Goal: Navigation & Orientation: Find specific page/section

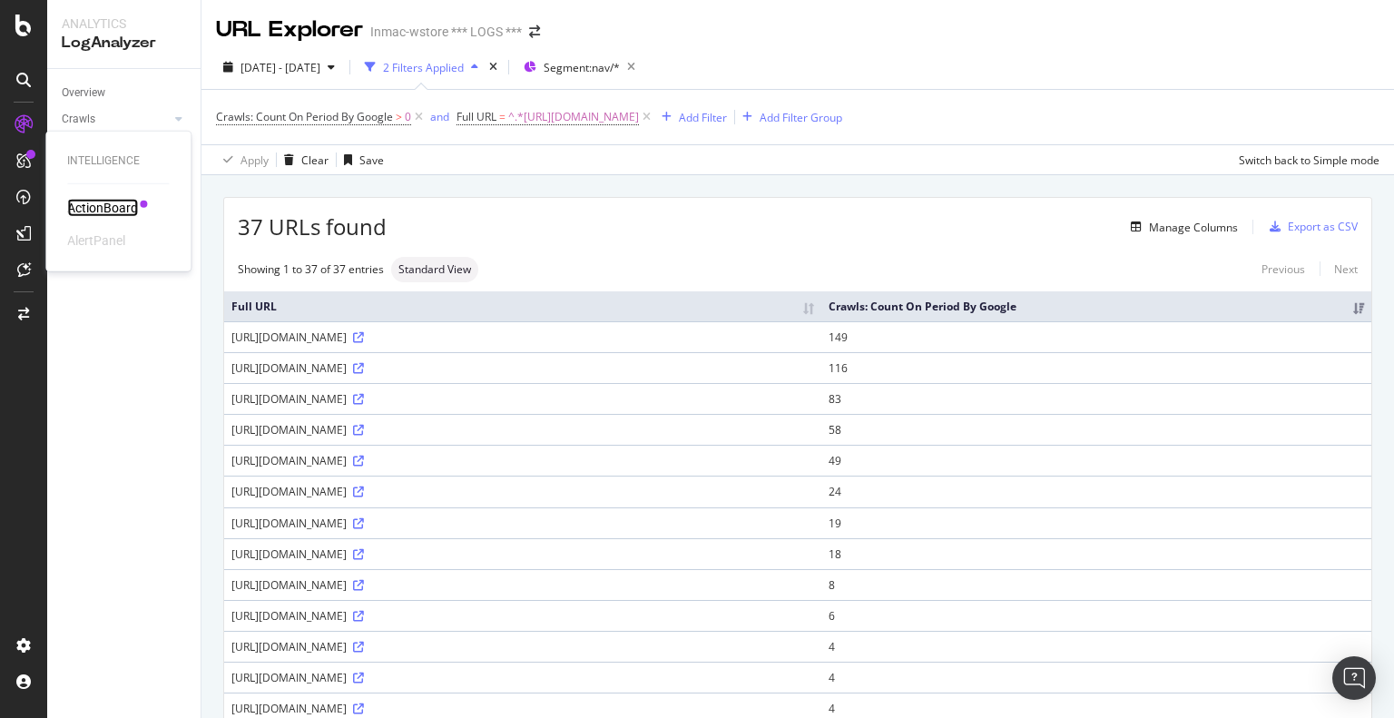
click at [88, 202] on div "ActionBoard" at bounding box center [102, 208] width 71 height 18
